Goal: Task Accomplishment & Management: Manage account settings

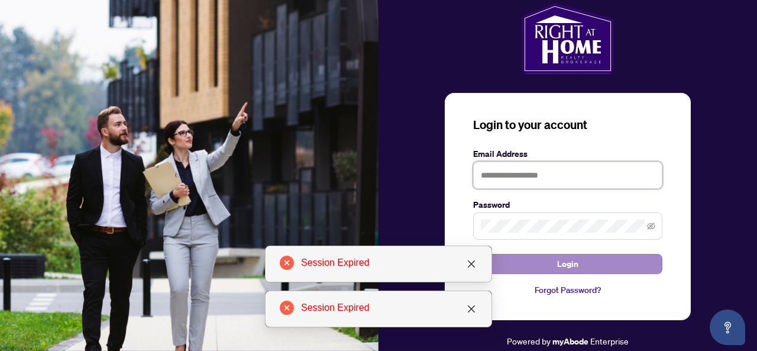
type input "**********"
click at [551, 269] on button "Login" at bounding box center [567, 264] width 189 height 20
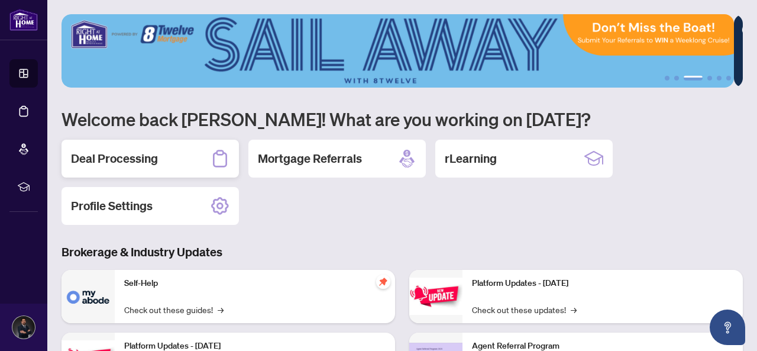
click at [95, 157] on h2 "Deal Processing" at bounding box center [114, 158] width 87 height 17
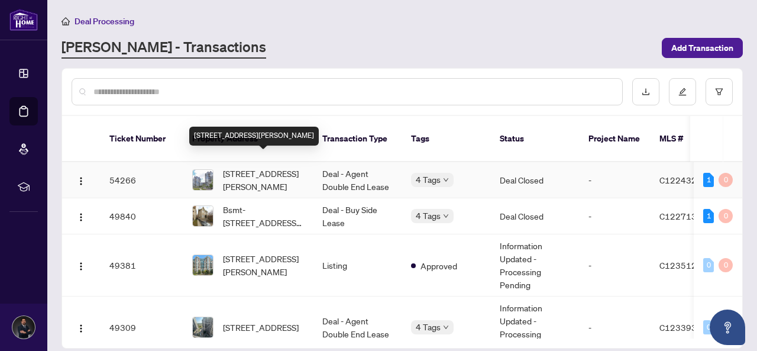
click at [234, 167] on span "[STREET_ADDRESS][PERSON_NAME]" at bounding box center [263, 180] width 80 height 26
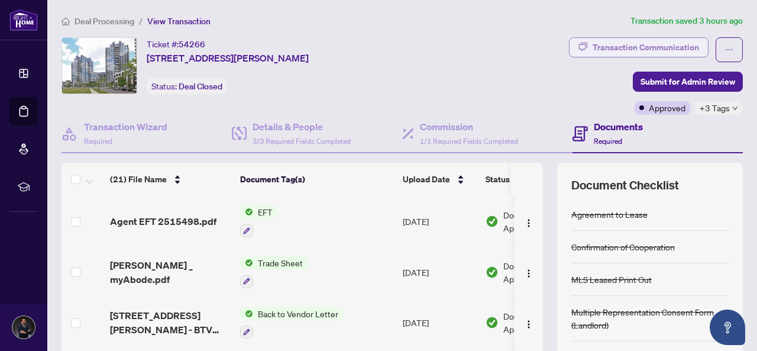
click at [652, 50] on div "Transaction Communication" at bounding box center [646, 47] width 106 height 19
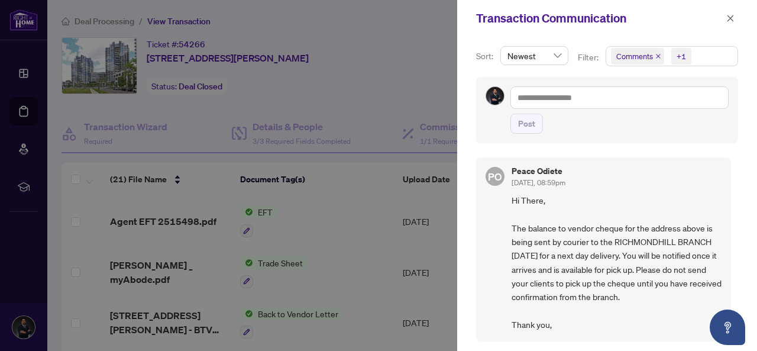
drag, startPoint x: 732, startPoint y: 15, endPoint x: 704, endPoint y: 31, distance: 32.9
click at [731, 16] on icon "close" at bounding box center [730, 18] width 8 height 8
